Goal: Use online tool/utility: Use online tool/utility

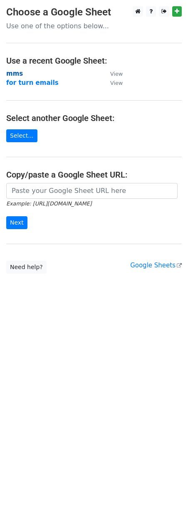
click at [15, 73] on strong "mms" at bounding box center [14, 73] width 17 height 7
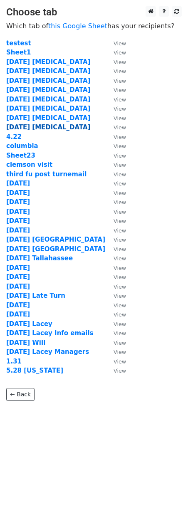
click at [24, 129] on strong "[DATE] [MEDICAL_DATA]" at bounding box center [48, 126] width 84 height 7
